Goal: Task Accomplishment & Management: Manage account settings

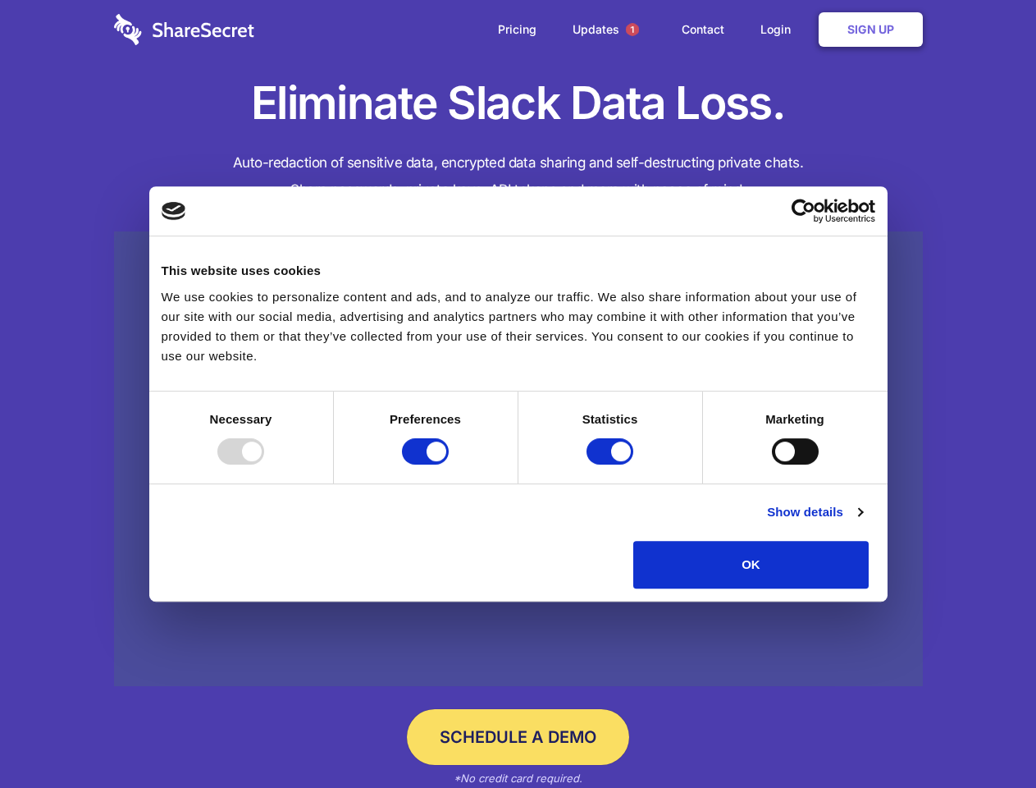
click at [264, 464] on div at bounding box center [240, 451] width 47 height 26
click at [449, 464] on input "Preferences" at bounding box center [425, 451] width 47 height 26
checkbox input "false"
click at [612, 464] on input "Statistics" at bounding box center [610, 451] width 47 height 26
checkbox input "false"
